Goal: Information Seeking & Learning: Learn about a topic

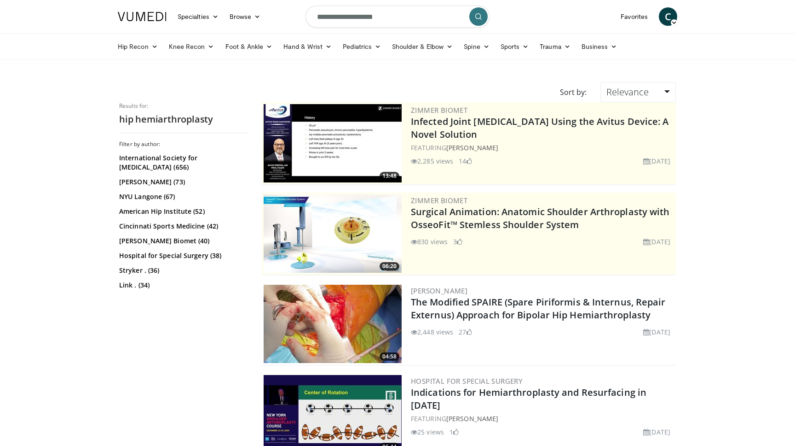
click at [411, 21] on input "**********" at bounding box center [398, 17] width 184 height 22
type input "**********"
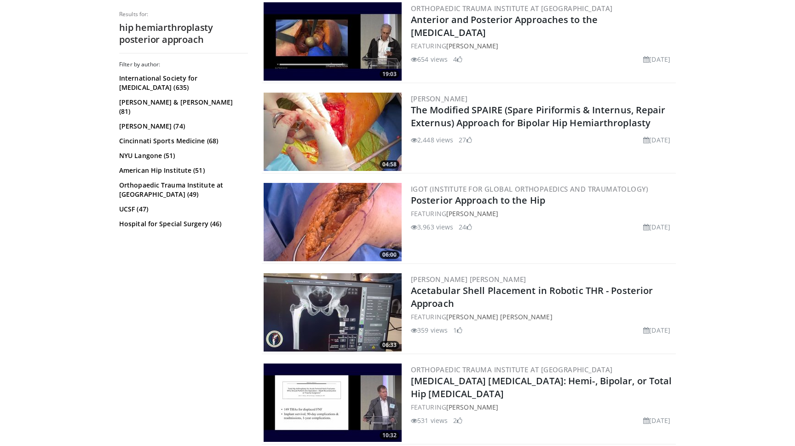
scroll to position [1096, 0]
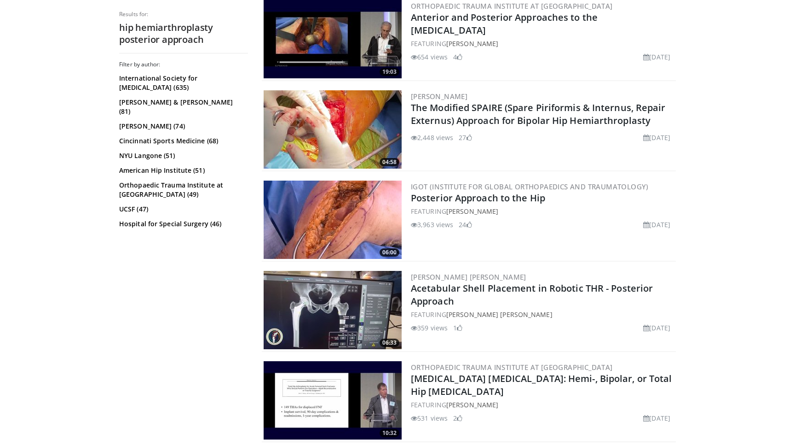
click at [346, 226] on img at bounding box center [333, 219] width 138 height 78
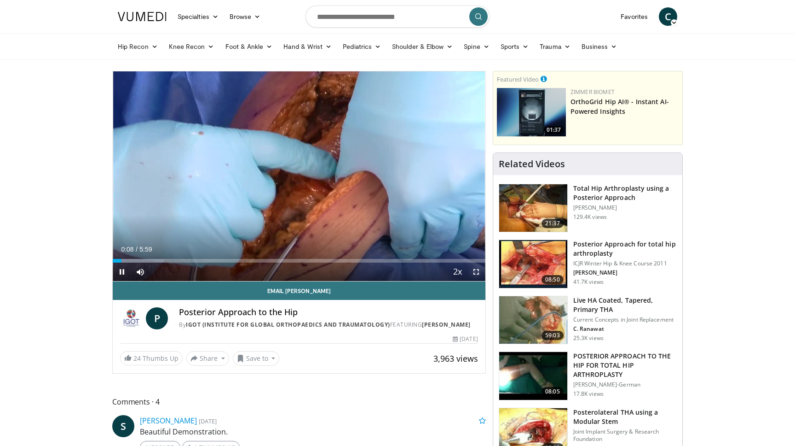
click at [476, 272] on span "Video Player" at bounding box center [476, 271] width 18 height 18
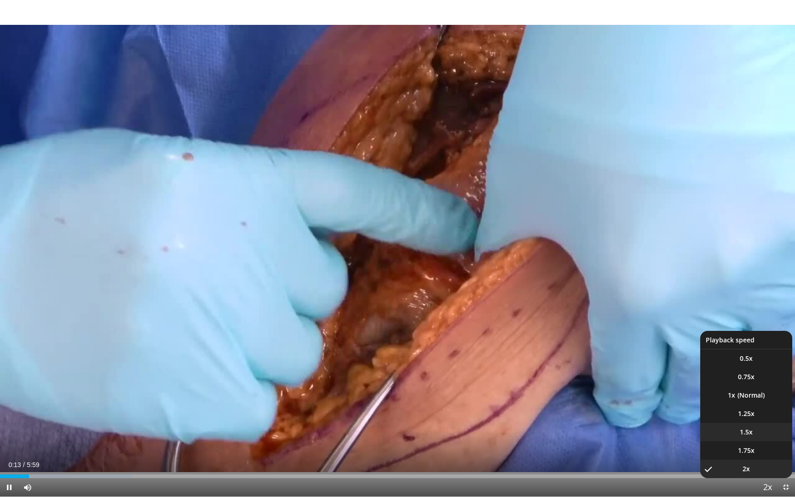
click at [762, 436] on li "1.5x" at bounding box center [747, 432] width 92 height 18
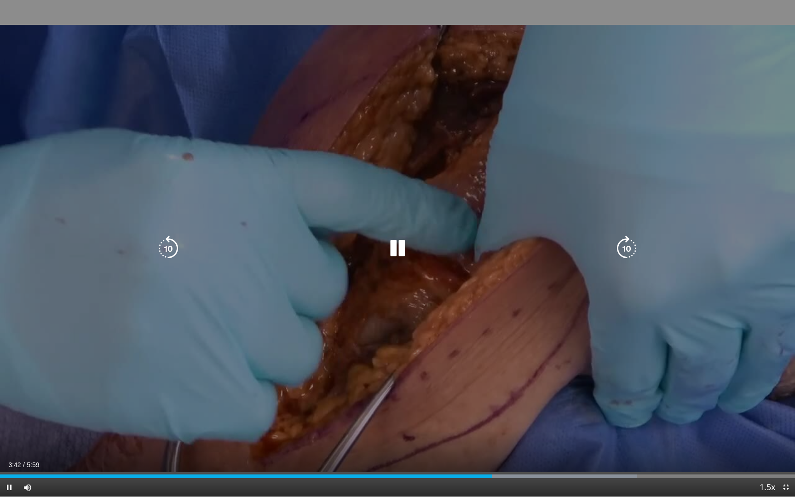
click at [388, 244] on icon "Video Player" at bounding box center [398, 249] width 26 height 26
click at [402, 241] on icon "Video Player" at bounding box center [398, 249] width 26 height 26
click at [406, 255] on icon "Video Player" at bounding box center [398, 249] width 26 height 26
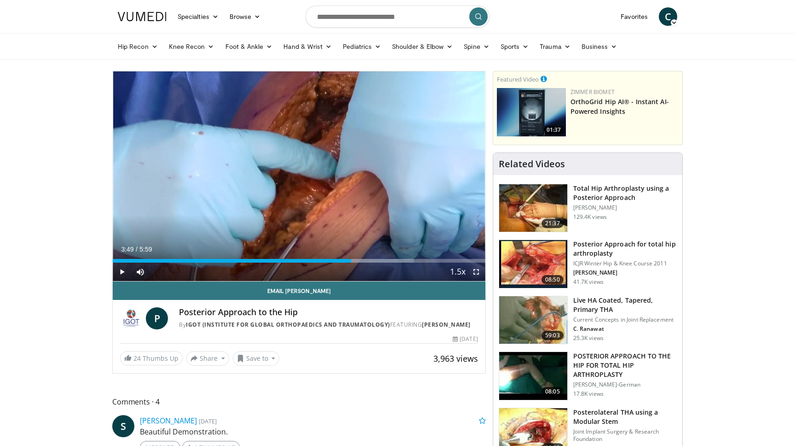
click at [478, 274] on span "Video Player" at bounding box center [476, 271] width 18 height 18
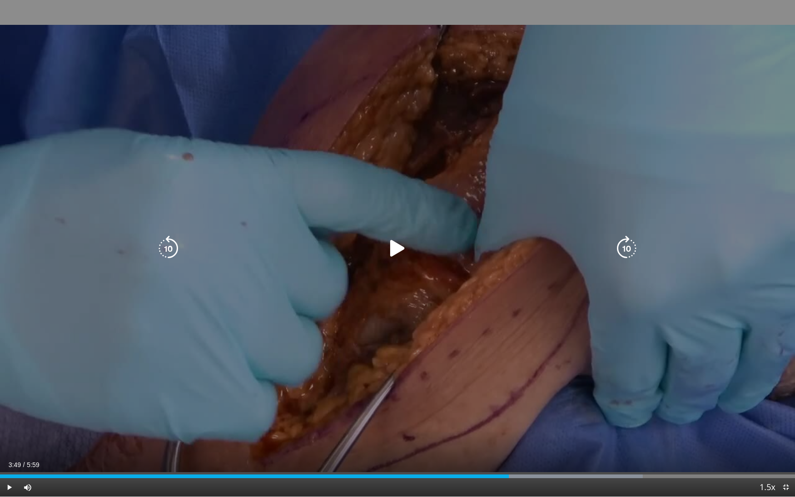
click at [394, 247] on icon "Video Player" at bounding box center [398, 249] width 26 height 26
click at [399, 248] on icon "Video Player" at bounding box center [398, 249] width 26 height 26
click at [392, 249] on icon "Video Player" at bounding box center [398, 249] width 26 height 26
click at [393, 251] on icon "Video Player" at bounding box center [398, 249] width 26 height 26
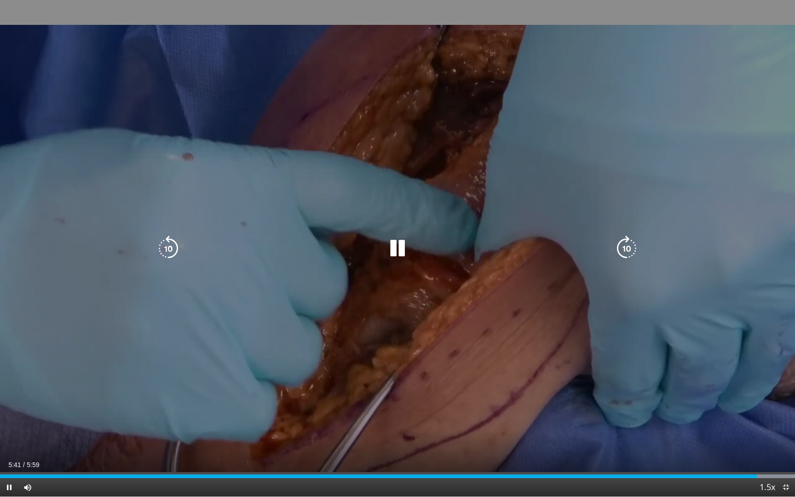
click at [396, 245] on icon "Video Player" at bounding box center [398, 249] width 26 height 26
click at [392, 245] on icon "Video Player" at bounding box center [398, 249] width 26 height 26
click at [395, 252] on icon "Video Player" at bounding box center [398, 249] width 26 height 26
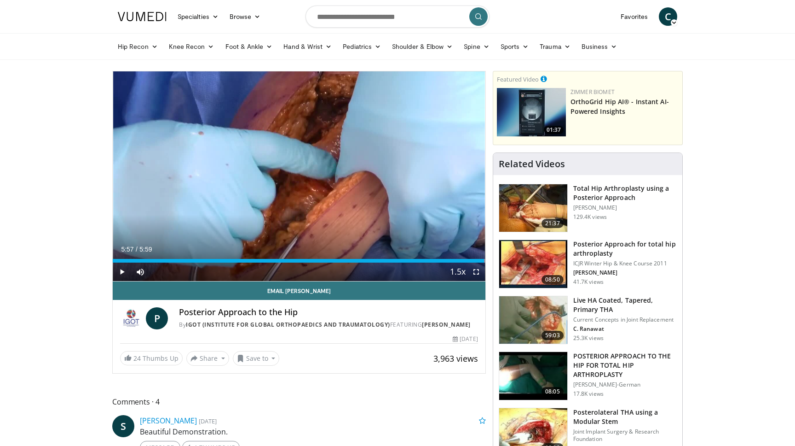
click at [534, 259] on img at bounding box center [533, 264] width 68 height 48
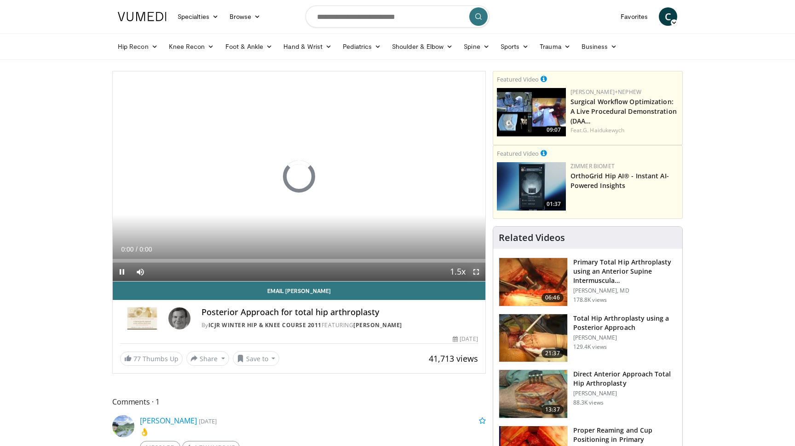
click at [476, 273] on span "Video Player" at bounding box center [476, 271] width 18 height 18
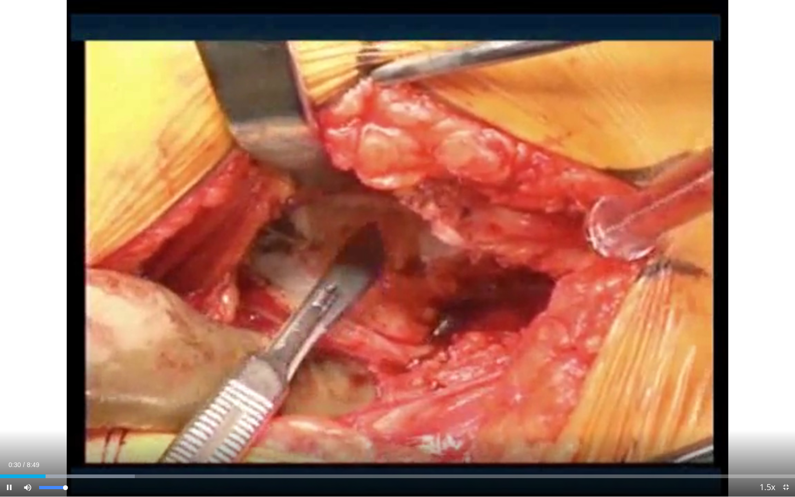
drag, startPoint x: 67, startPoint y: 489, endPoint x: 87, endPoint y: 489, distance: 19.3
click at [87, 445] on div "Current Time 0:30 / Duration 8:49 Pause Skip Backward Skip Forward Mute 100% Lo…" at bounding box center [397, 487] width 795 height 18
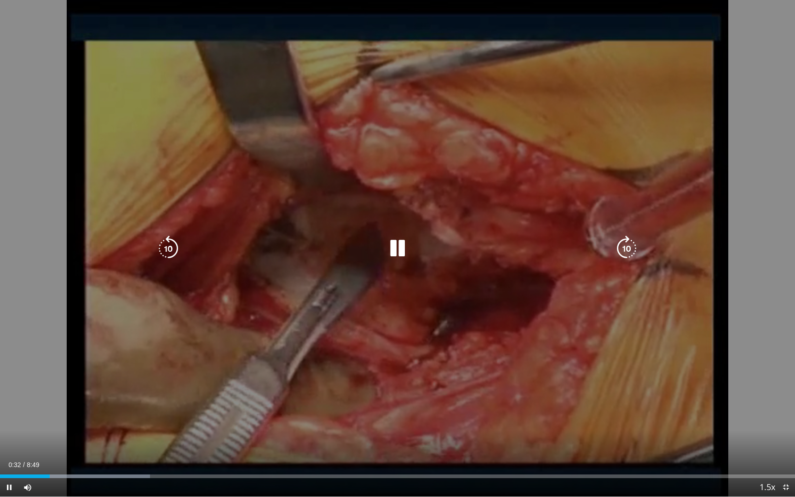
click at [147, 361] on div "10 seconds Tap to unmute" at bounding box center [397, 248] width 795 height 497
click at [403, 247] on icon "Video Player" at bounding box center [398, 249] width 26 height 26
click at [394, 252] on icon "Video Player" at bounding box center [398, 249] width 26 height 26
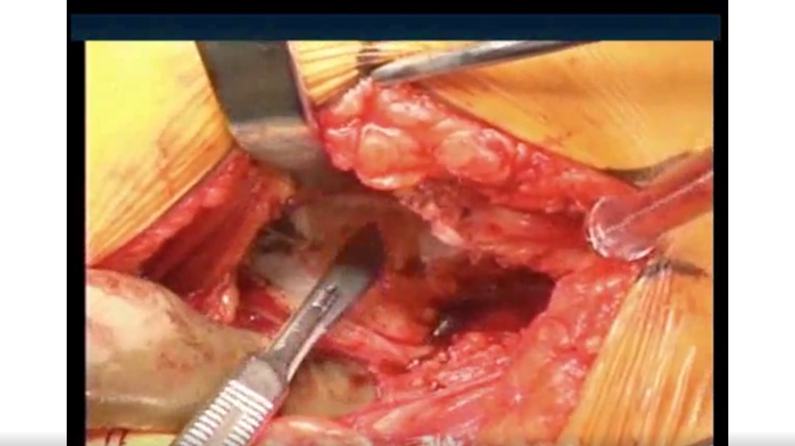
scroll to position [41, 0]
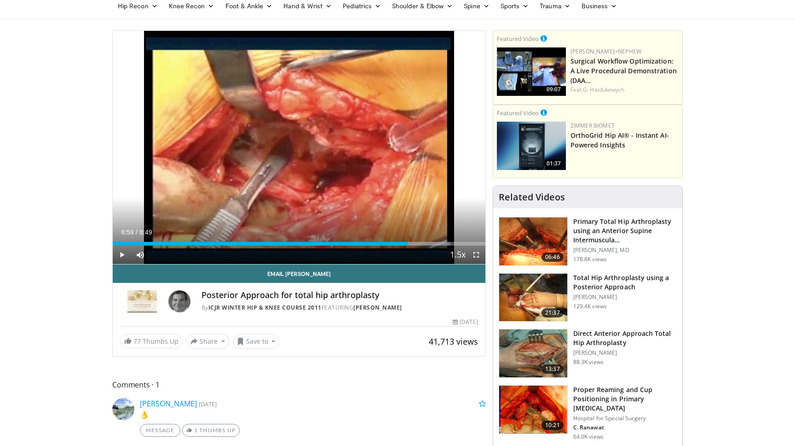
click at [549, 293] on img at bounding box center [533, 297] width 68 height 48
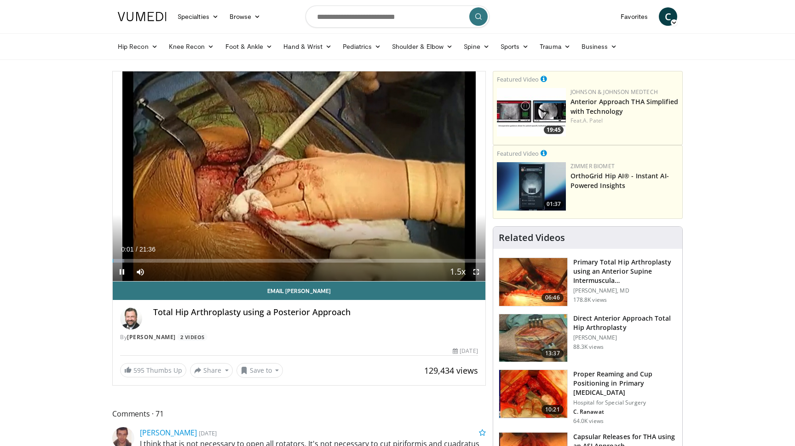
click at [474, 271] on span "Video Player" at bounding box center [476, 271] width 18 height 18
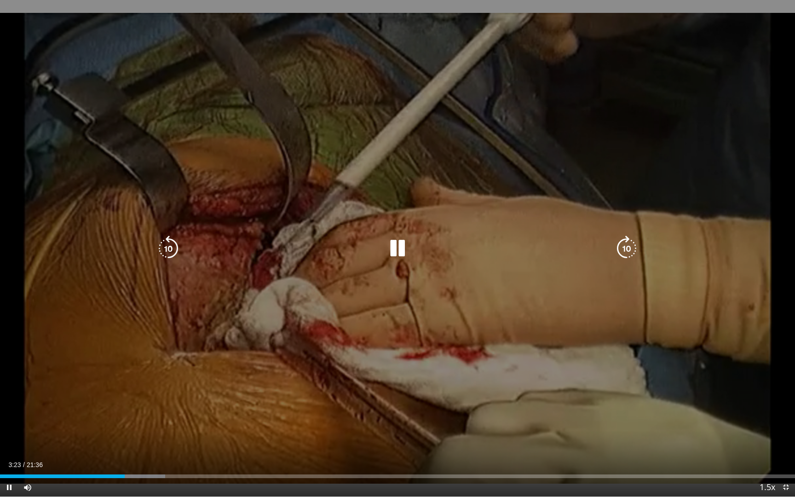
click at [409, 249] on icon "Video Player" at bounding box center [398, 249] width 26 height 26
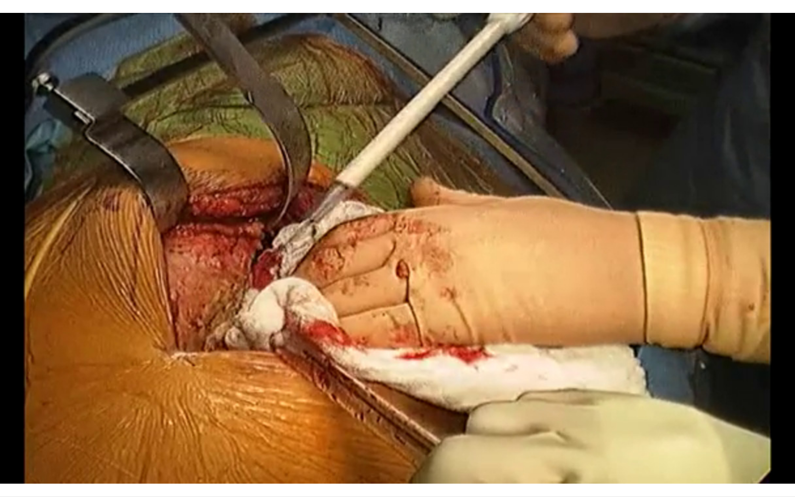
click at [397, 247] on div "10 seconds Tap to unmute" at bounding box center [397, 248] width 795 height 497
